Goal: Task Accomplishment & Management: Manage account settings

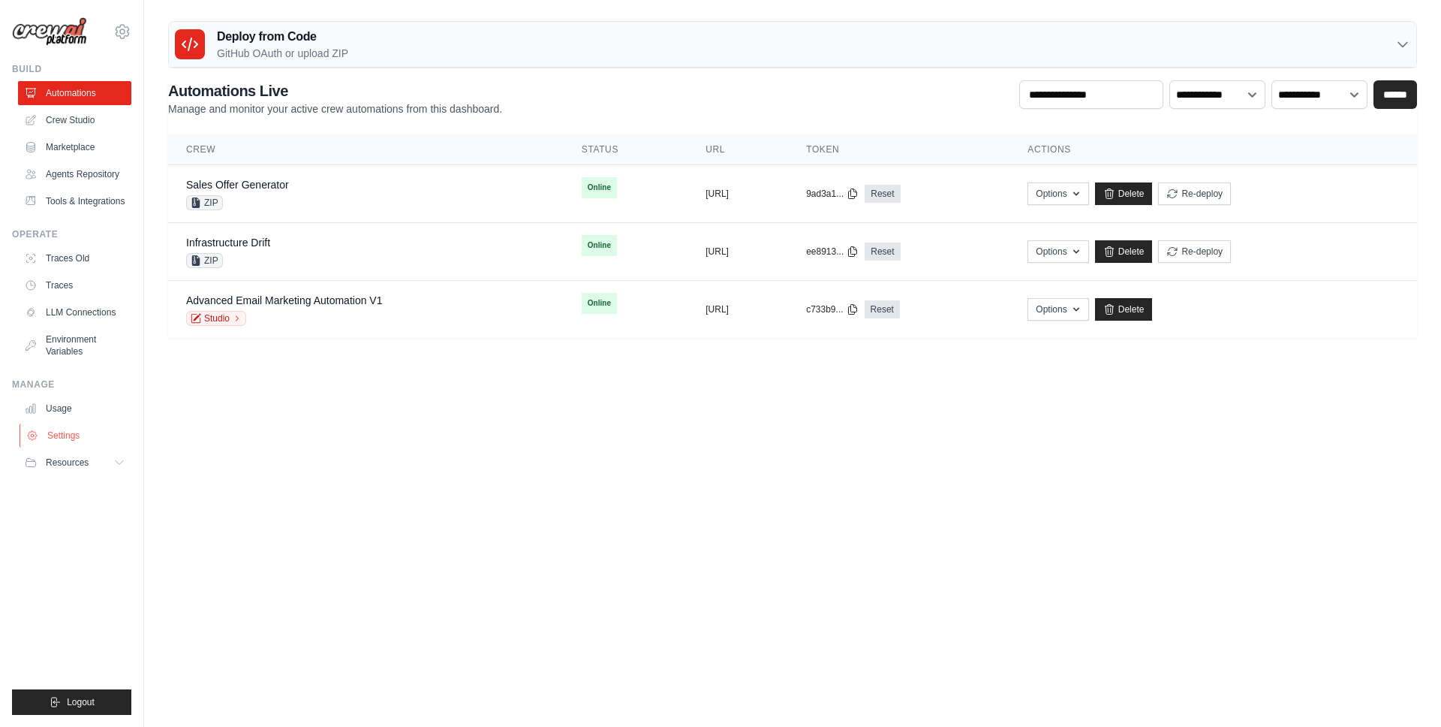
click at [73, 423] on link "Settings" at bounding box center [76, 435] width 113 height 24
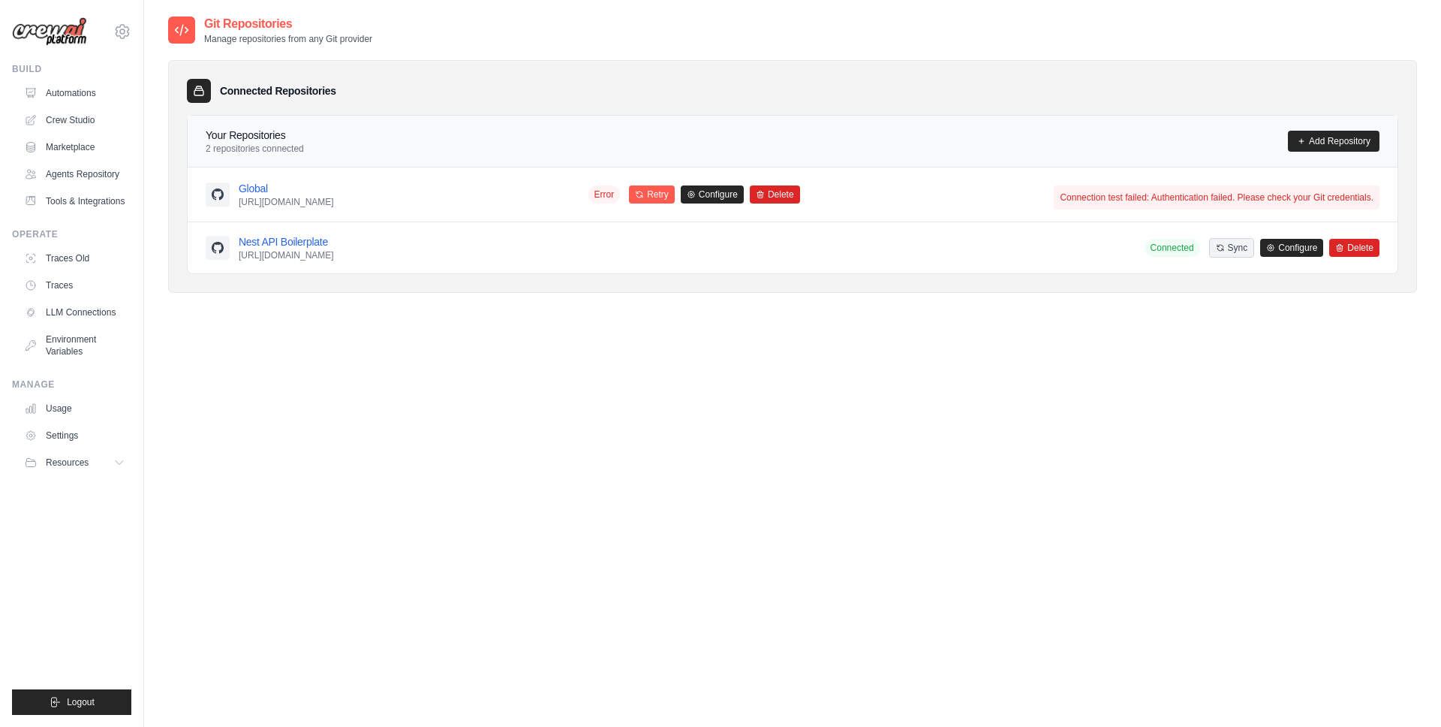
click at [675, 372] on div "Git Repositories Manage repositories from any Git provider Connected Repositori…" at bounding box center [792, 378] width 1249 height 727
click at [673, 371] on div "Git Repositories Manage repositories from any Git provider Connected Repositori…" at bounding box center [792, 378] width 1249 height 727
drag, startPoint x: 218, startPoint y: 129, endPoint x: 286, endPoint y: 144, distance: 69.2
click at [285, 144] on div "Your Repositories 2 repositories connected" at bounding box center [255, 141] width 98 height 27
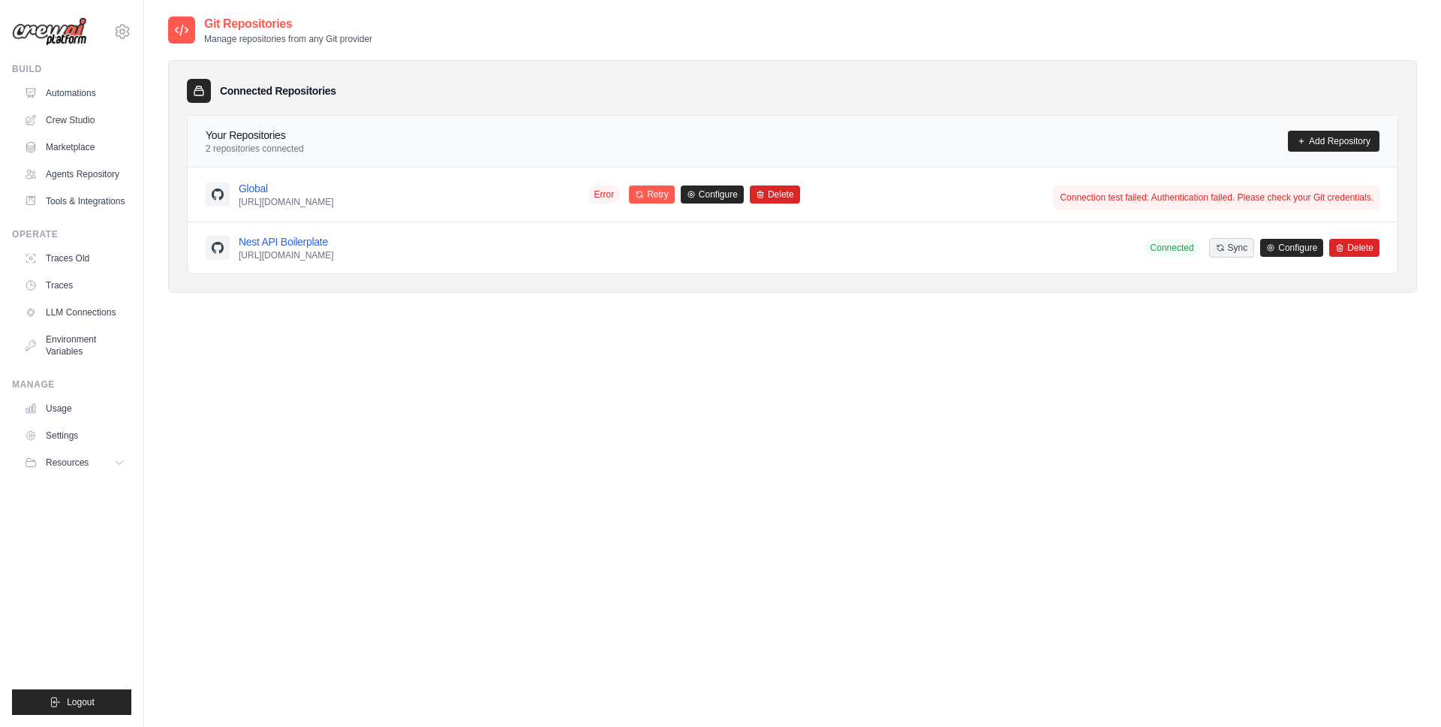
click at [286, 144] on p "2 repositories connected" at bounding box center [255, 149] width 98 height 12
click at [275, 77] on div "Connected Repositories Your Repositories 2 repositories connected Add Repositor…" at bounding box center [792, 176] width 1249 height 233
click at [276, 77] on div "Connected Repositories Your Repositories 2 repositories connected Add Repositor…" at bounding box center [792, 176] width 1249 height 233
click at [1305, 358] on div "Git Repositories Manage repositories from any Git provider Connected Repositori…" at bounding box center [792, 378] width 1249 height 727
drag, startPoint x: 971, startPoint y: 470, endPoint x: 963, endPoint y: 451, distance: 20.5
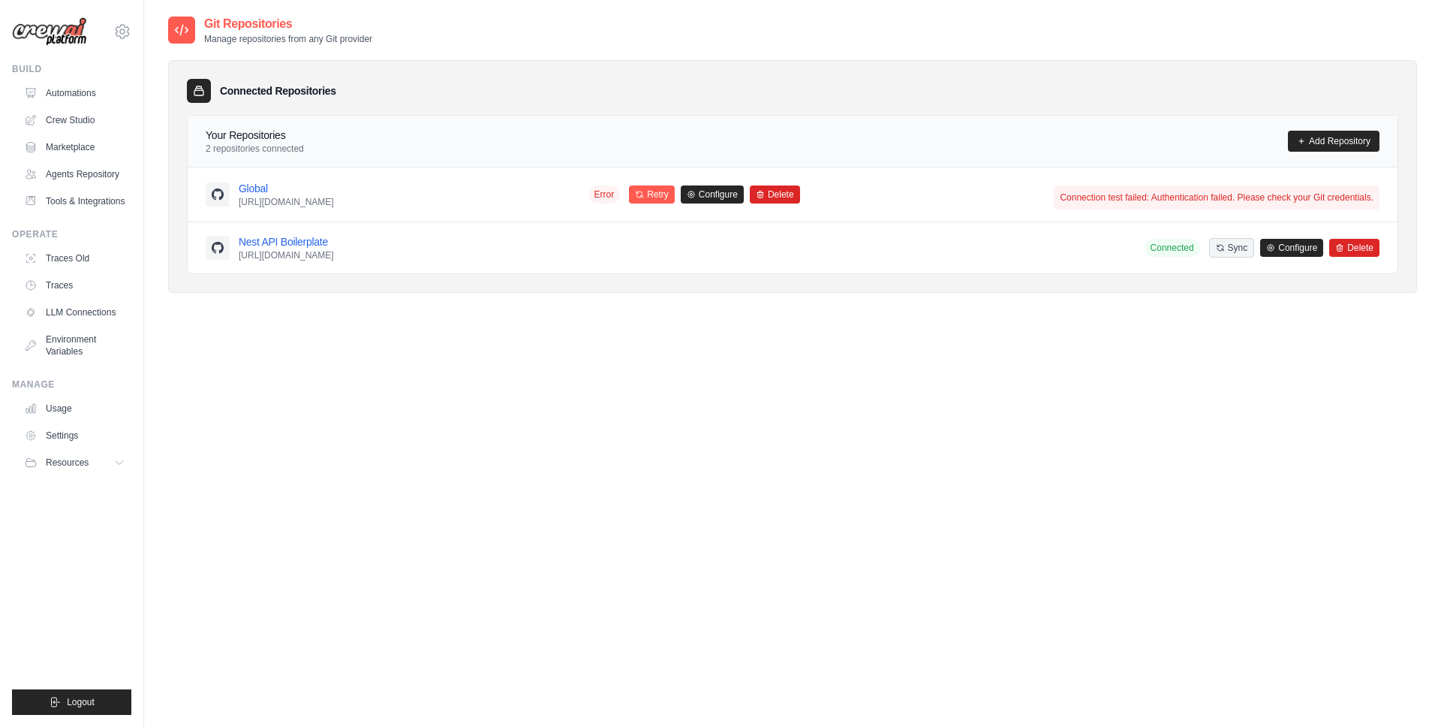
click at [971, 470] on div "Git Repositories Manage repositories from any Git provider Connected Repositori…" at bounding box center [792, 378] width 1249 height 727
click at [800, 195] on button "Delete" at bounding box center [775, 194] width 50 height 18
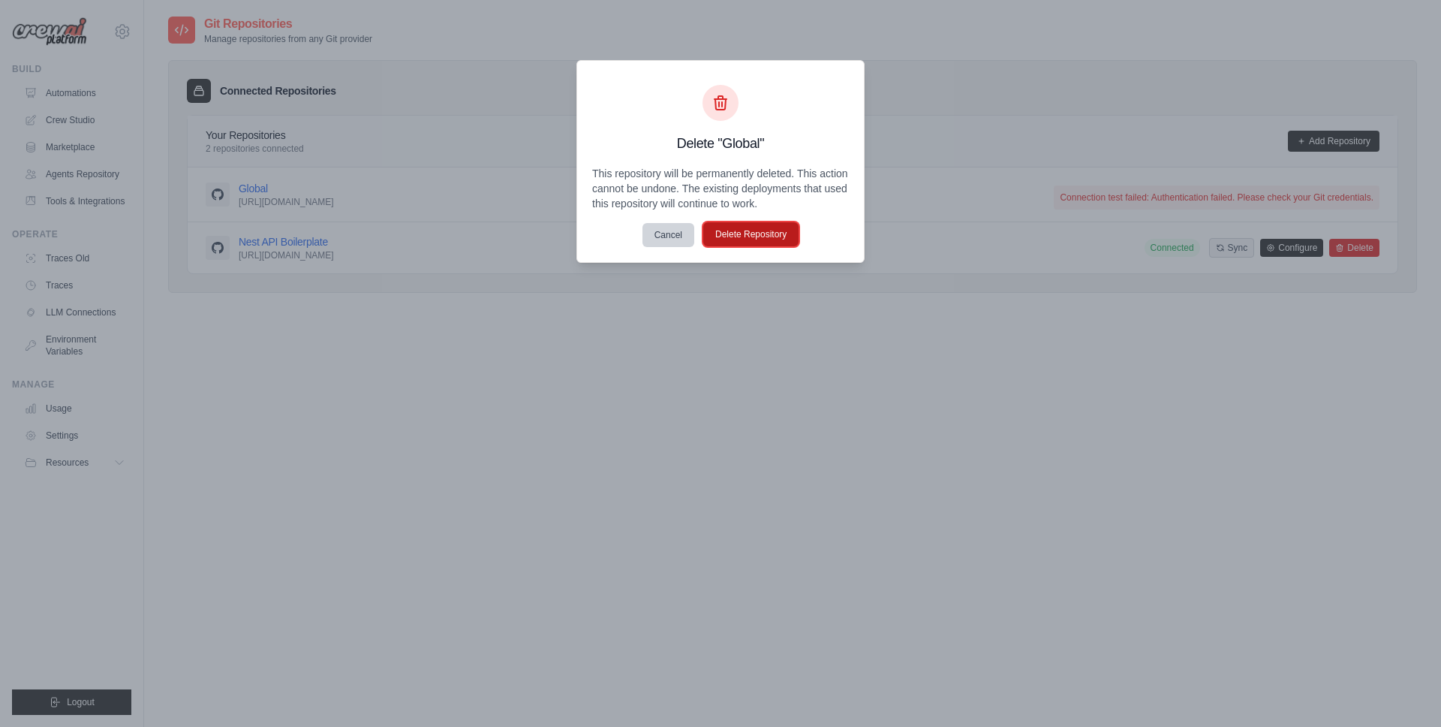
click at [769, 237] on button "Delete Repository" at bounding box center [750, 234] width 95 height 24
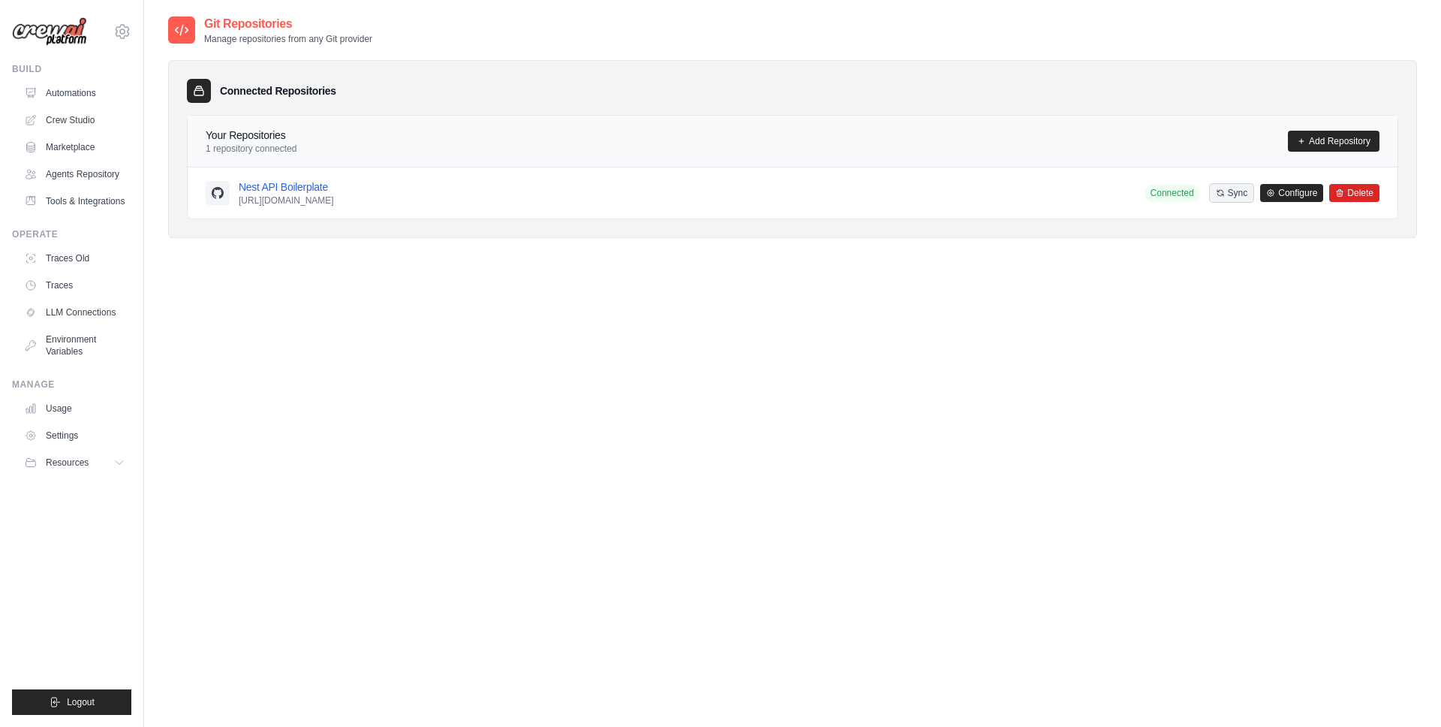
click at [717, 356] on div "Git Repositories Manage repositories from any Git provider Connected Repositori…" at bounding box center [792, 378] width 1249 height 727
click at [72, 425] on link "Settings" at bounding box center [76, 435] width 113 height 24
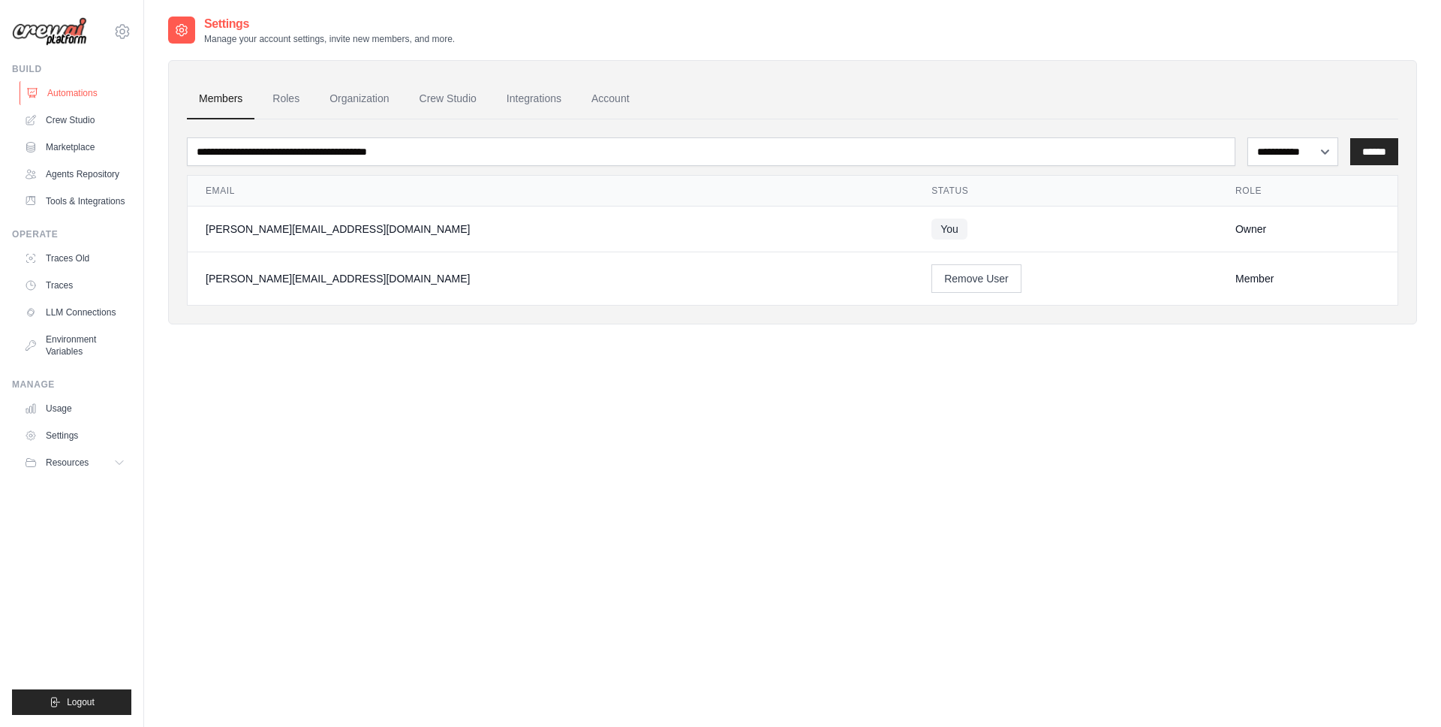
click at [103, 90] on link "Automations" at bounding box center [76, 93] width 113 height 24
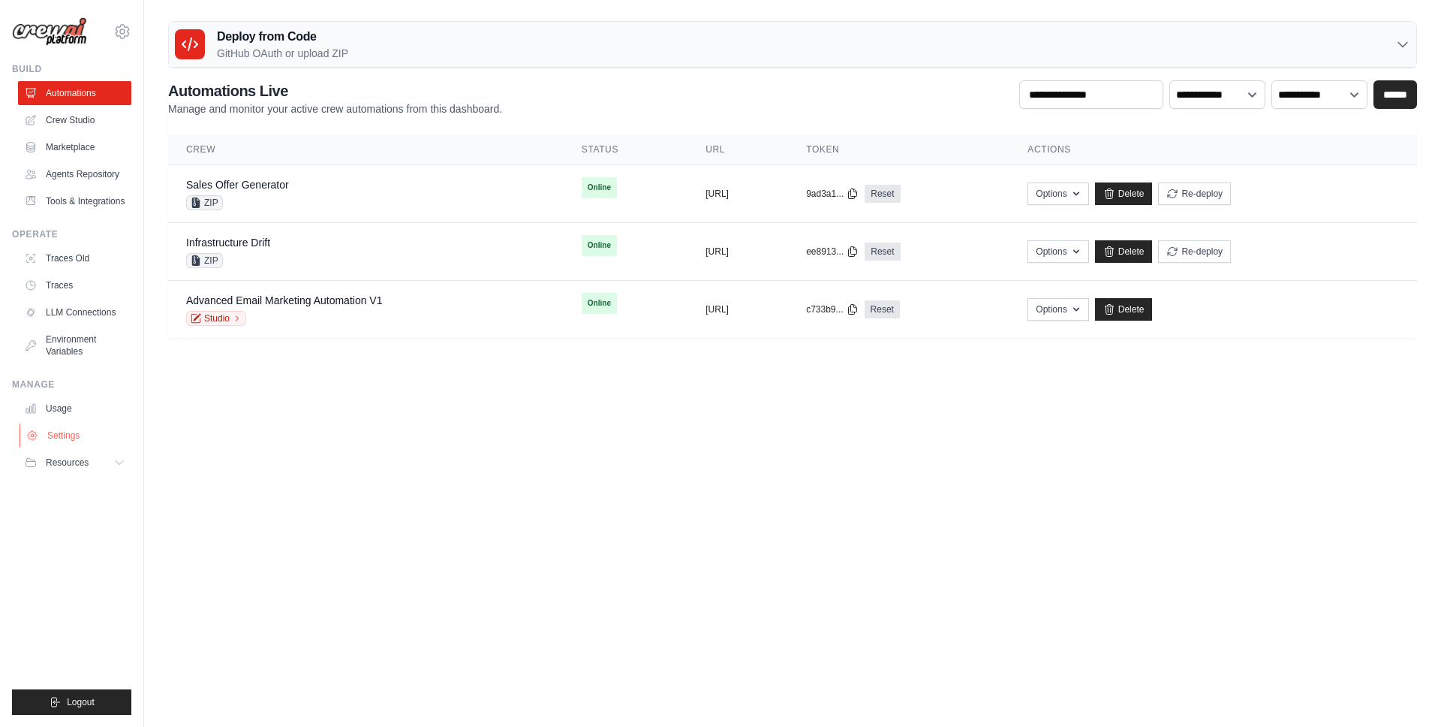
click at [57, 437] on link "Settings" at bounding box center [76, 435] width 113 height 24
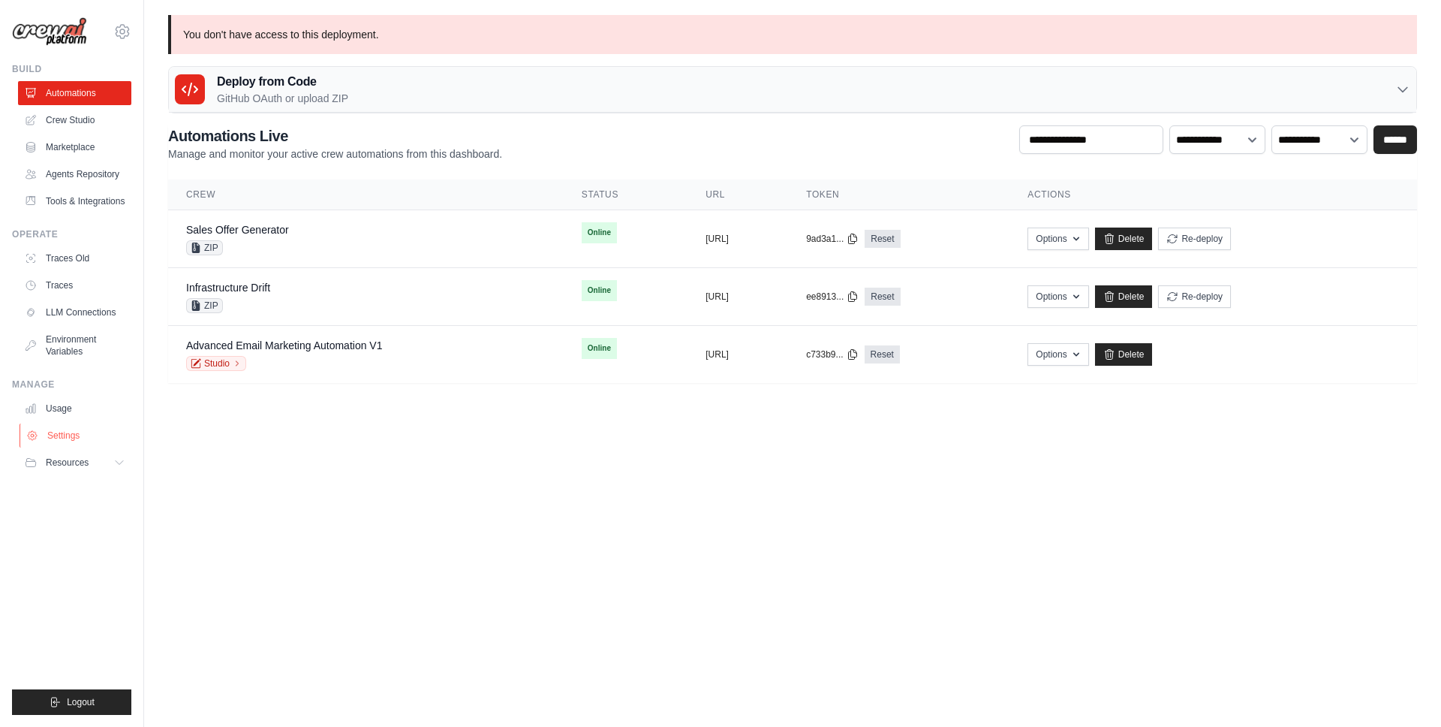
click at [76, 430] on link "Settings" at bounding box center [76, 435] width 113 height 24
